Goal: Information Seeking & Learning: Learn about a topic

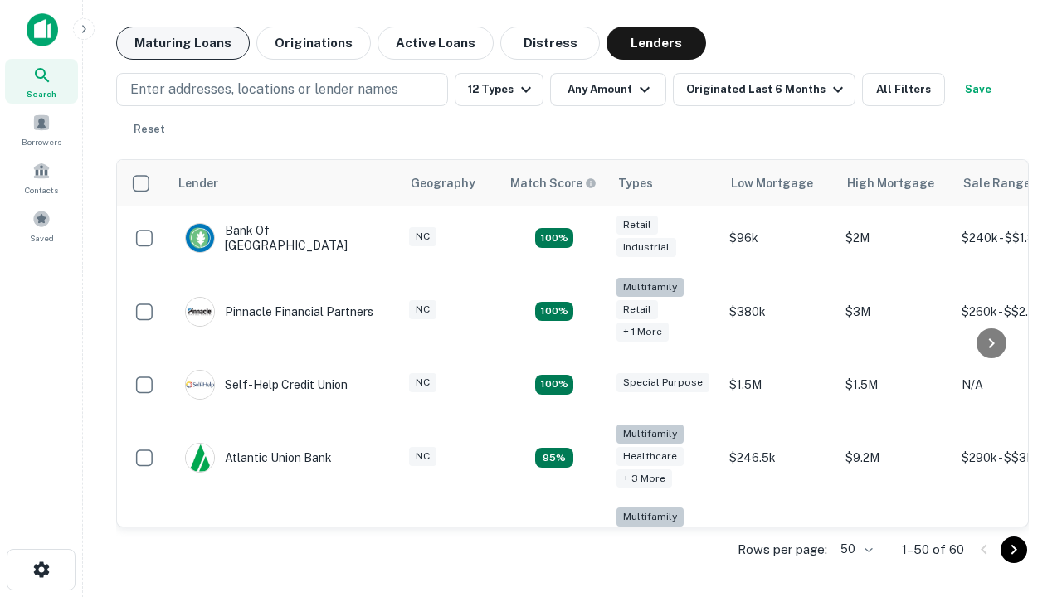
click at [182, 43] on button "Maturing Loans" at bounding box center [183, 43] width 134 height 33
